Goal: Find specific page/section: Find specific page/section

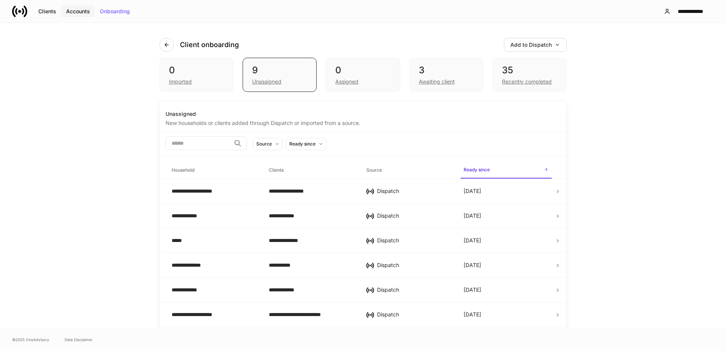
click at [78, 10] on div "Accounts" at bounding box center [78, 11] width 24 height 5
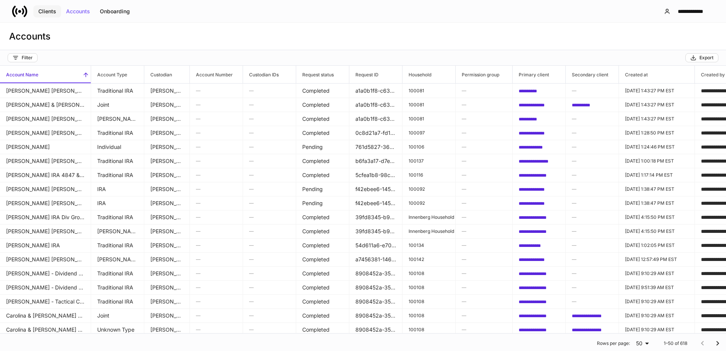
click at [49, 11] on div "Clients" at bounding box center [47, 11] width 18 height 5
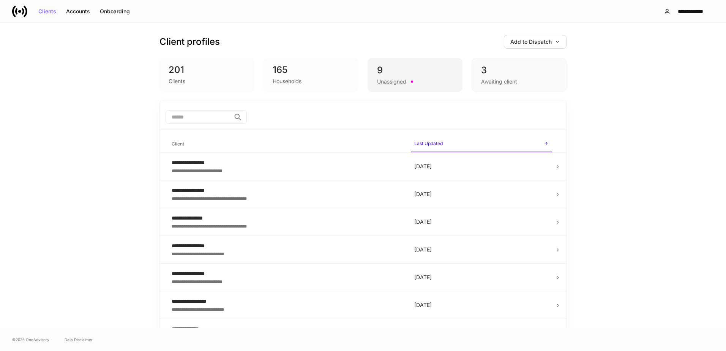
click at [391, 75] on div "9" at bounding box center [415, 70] width 76 height 12
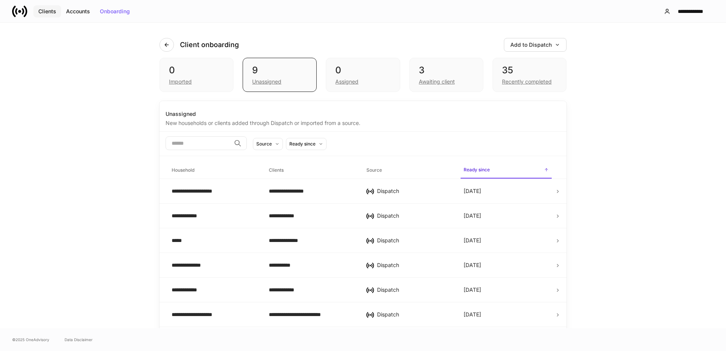
click at [46, 13] on div "Clients" at bounding box center [47, 11] width 18 height 5
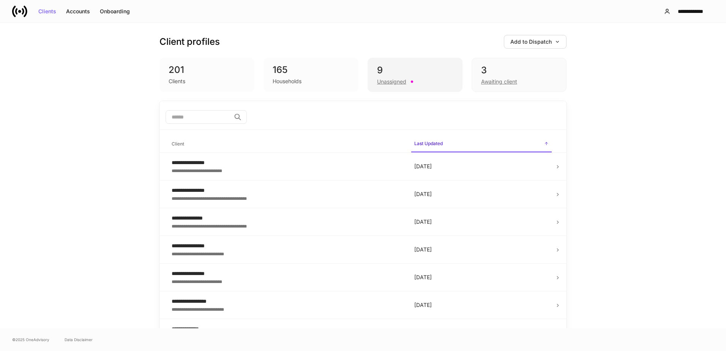
click at [385, 76] on div "Unassigned" at bounding box center [415, 80] width 76 height 9
